Goal: Entertainment & Leisure: Consume media (video, audio)

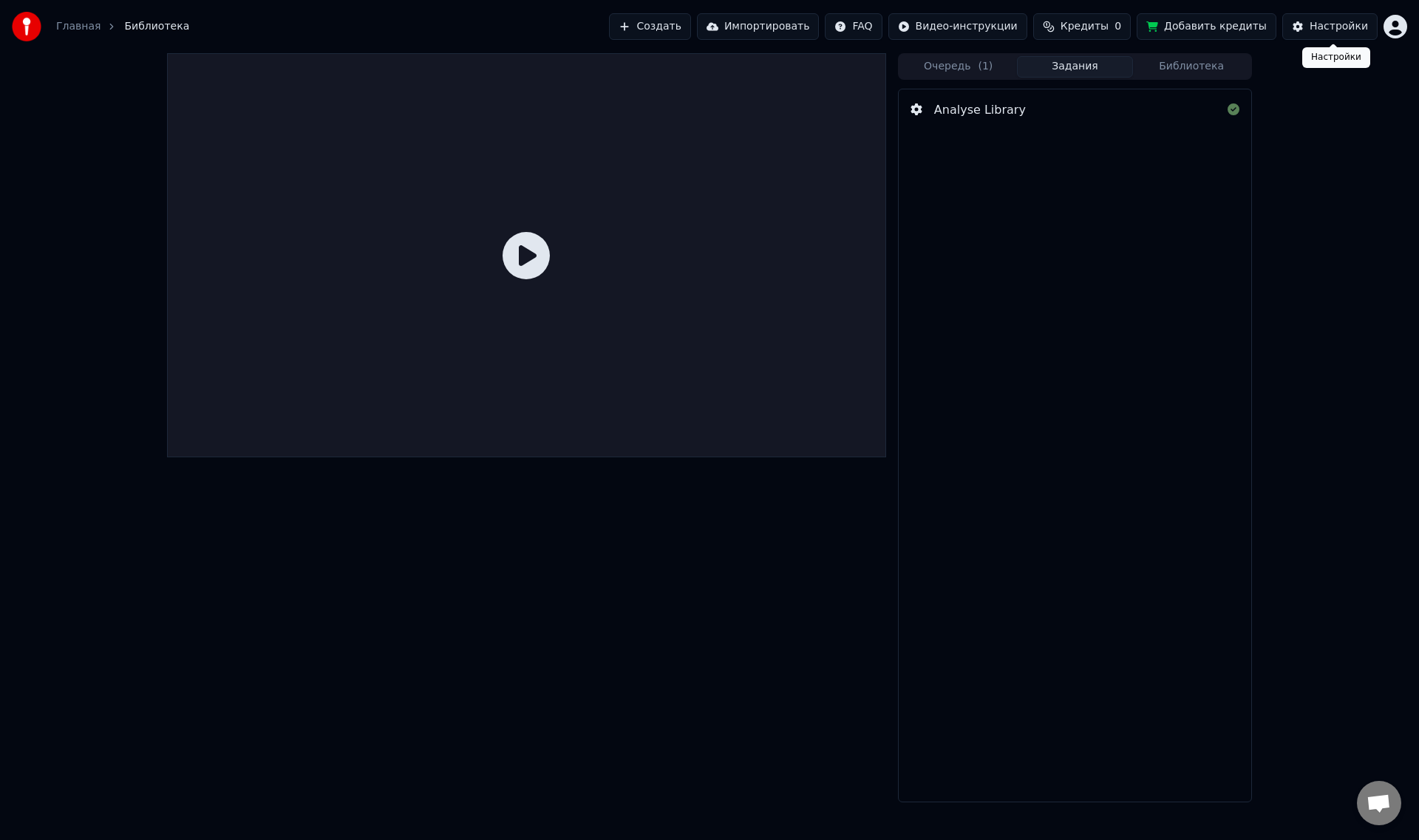
click at [1349, 33] on div "Настройки" at bounding box center [1339, 27] width 59 height 15
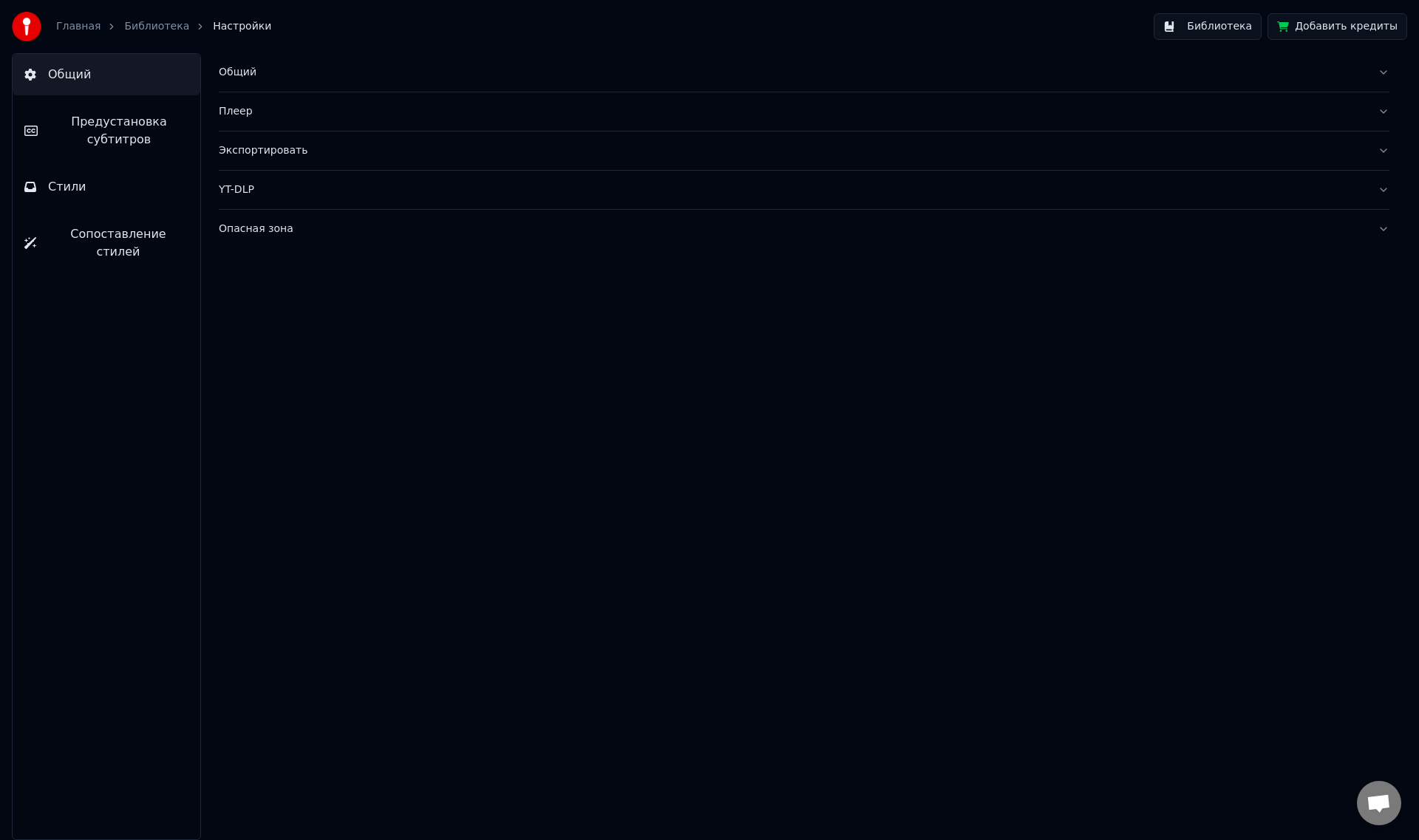
click at [257, 234] on div "Опасная зона" at bounding box center [792, 229] width 1147 height 15
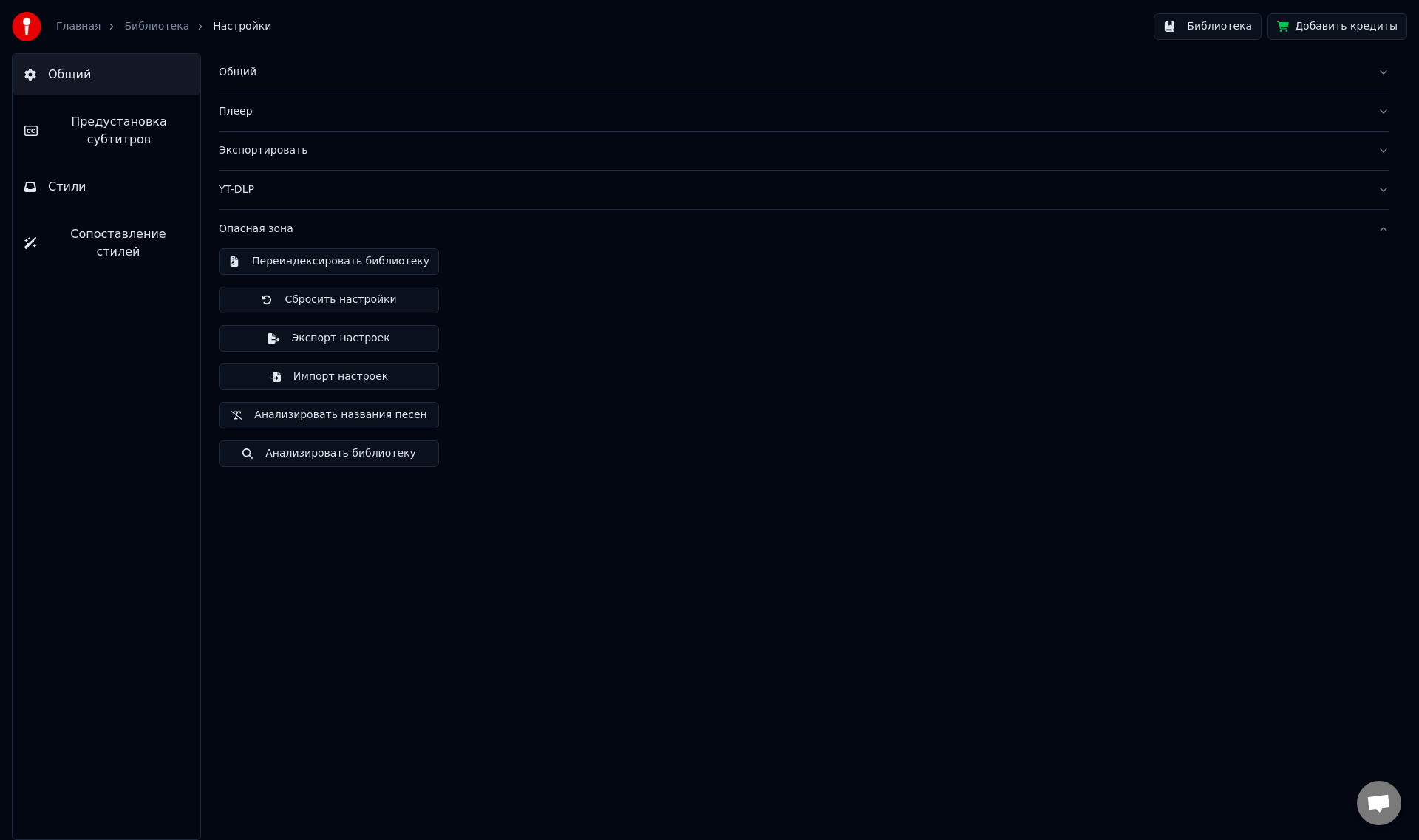
click at [75, 28] on link "Главная" at bounding box center [78, 27] width 44 height 15
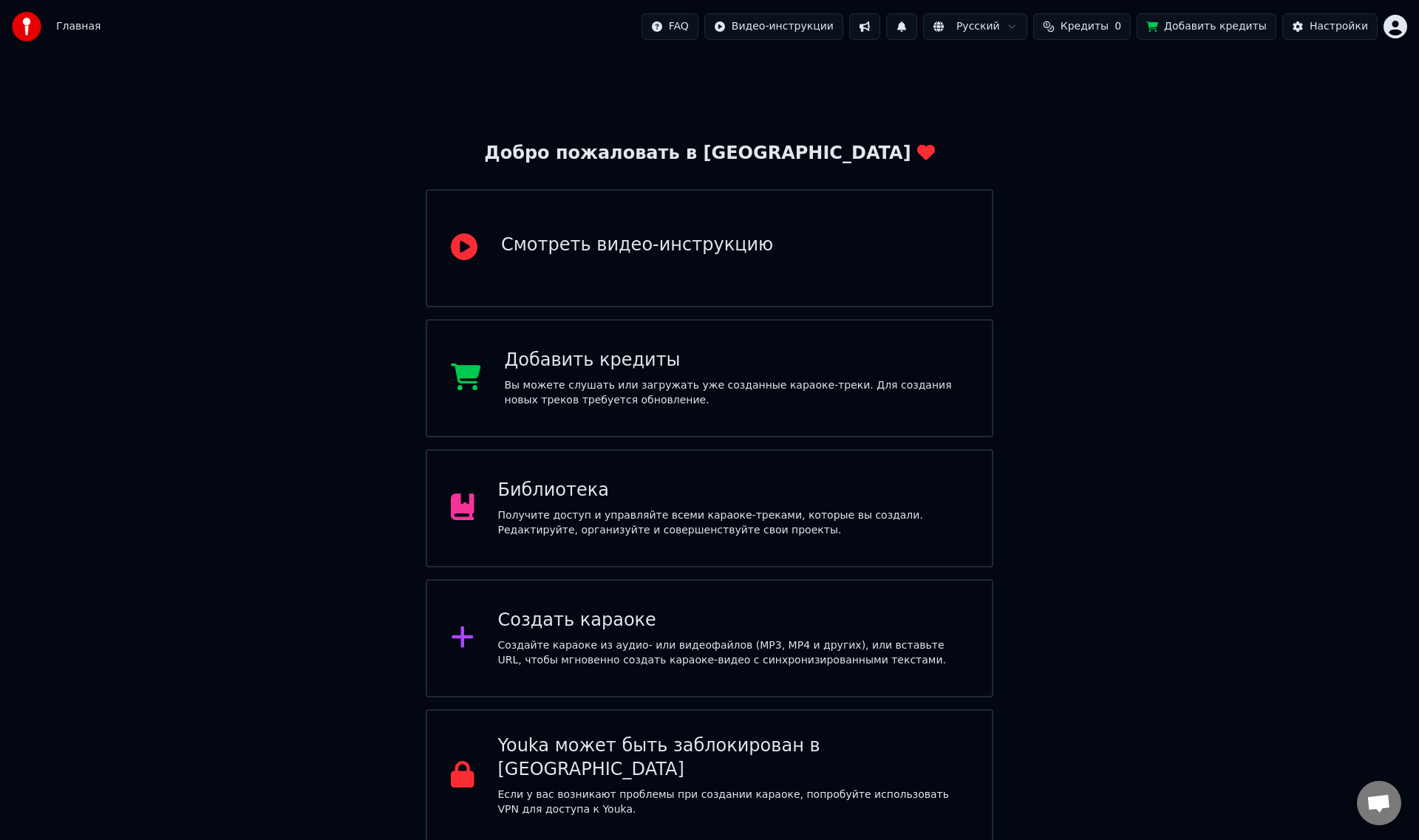
click at [609, 516] on div "Получите доступ и управляйте всеми караоке-треками, которые вы создали. Редакти…" at bounding box center [734, 523] width 471 height 29
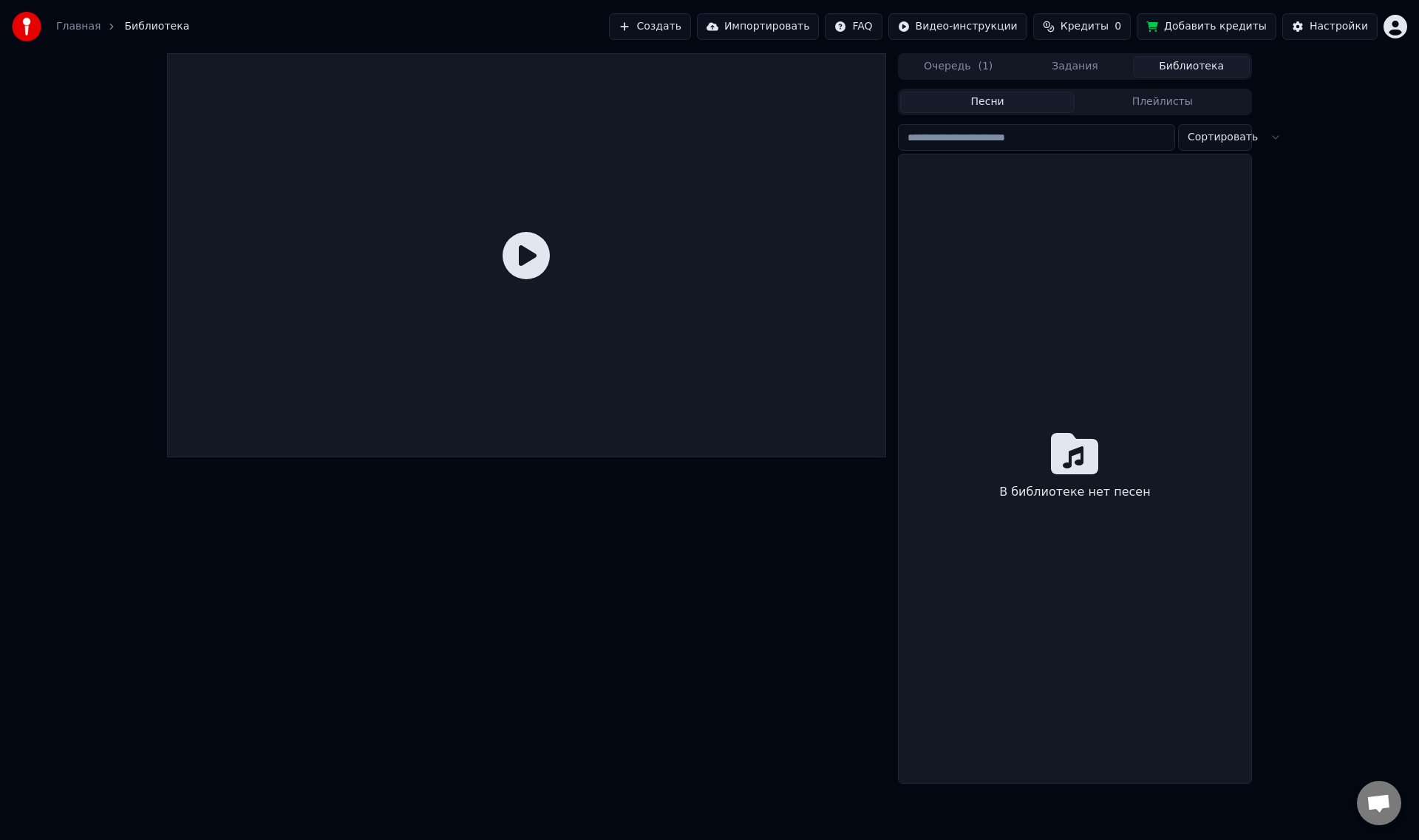
click at [1204, 73] on button "Библиотека" at bounding box center [1191, 66] width 116 height 21
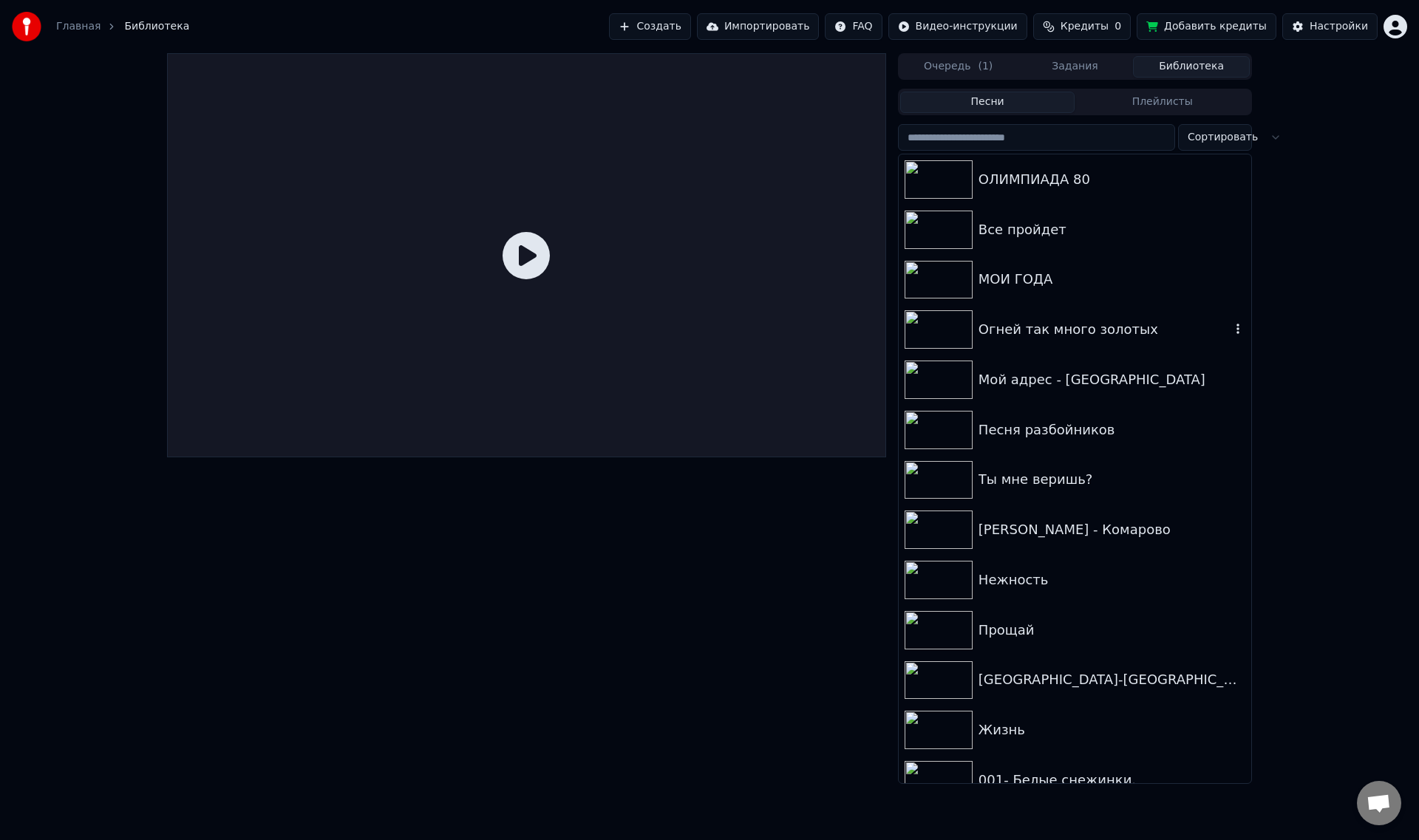
click at [964, 327] on img at bounding box center [939, 330] width 68 height 38
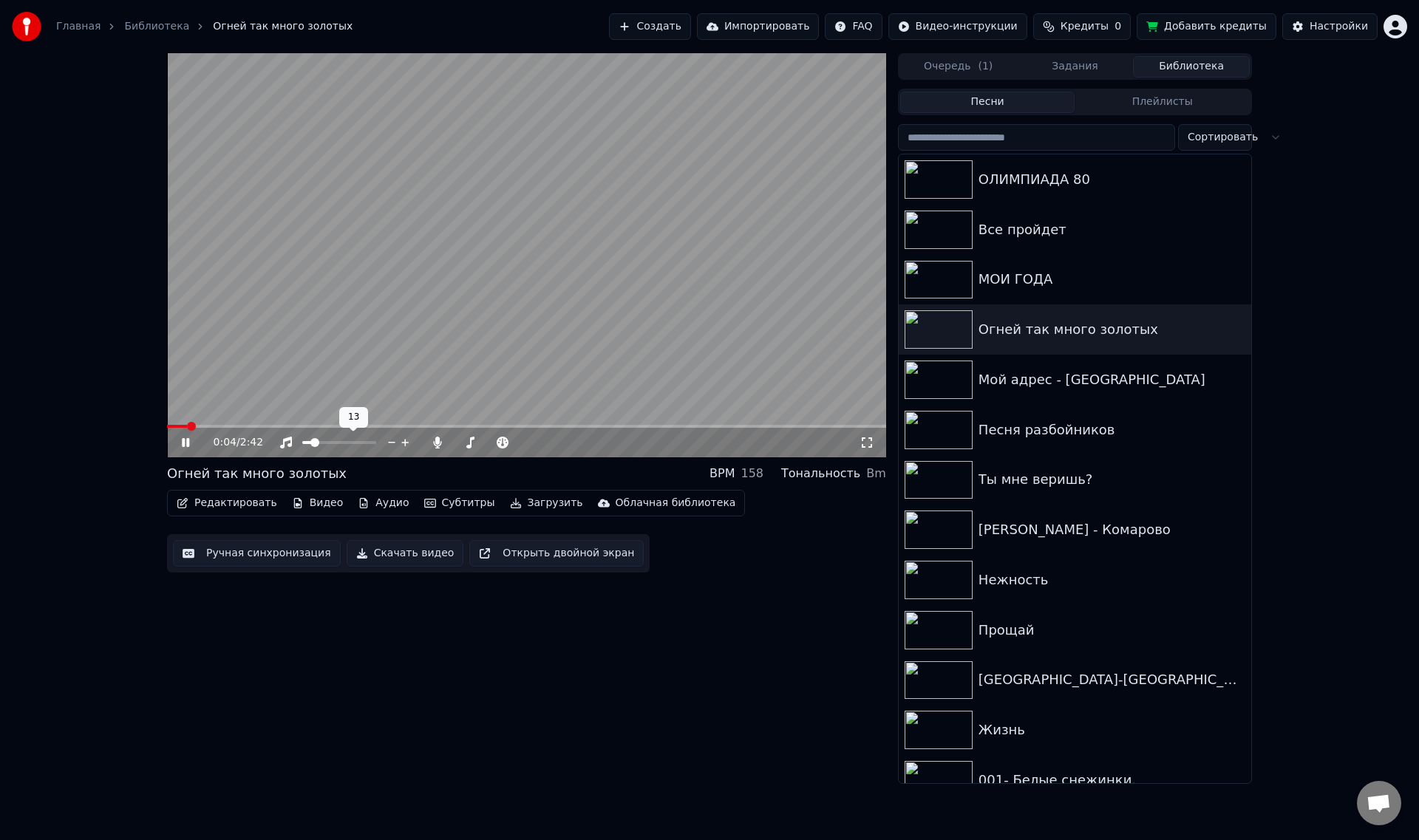
click at [311, 442] on span at bounding box center [307, 442] width 9 height 3
click at [300, 420] on video at bounding box center [526, 255] width 719 height 404
click at [299, 426] on span at bounding box center [526, 426] width 719 height 3
click at [190, 444] on icon at bounding box center [196, 442] width 35 height 12
click at [304, 441] on span at bounding box center [309, 442] width 9 height 9
